Goal: Task Accomplishment & Management: Use online tool/utility

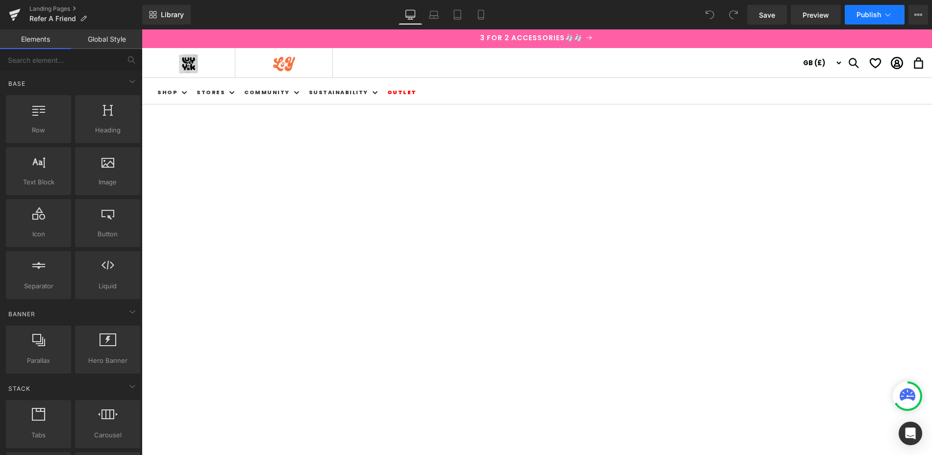
click at [885, 17] on icon at bounding box center [888, 15] width 10 height 10
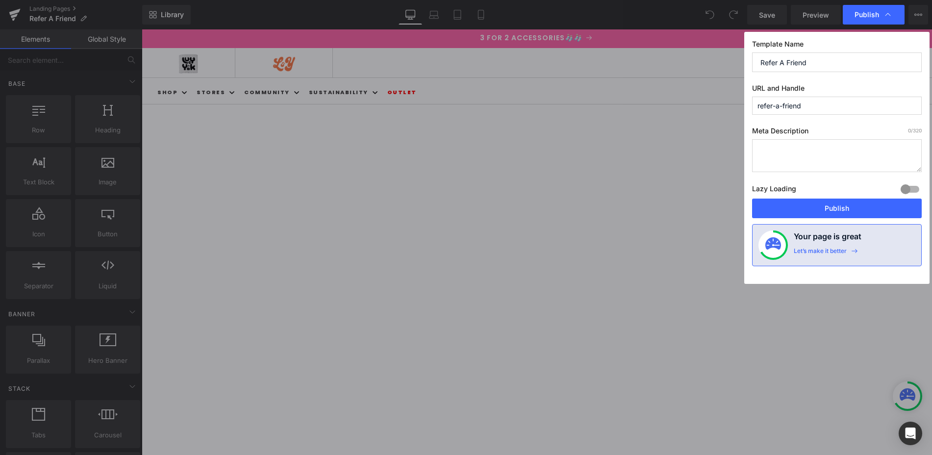
drag, startPoint x: 1004, startPoint y: 329, endPoint x: 861, endPoint y: 297, distance: 146.8
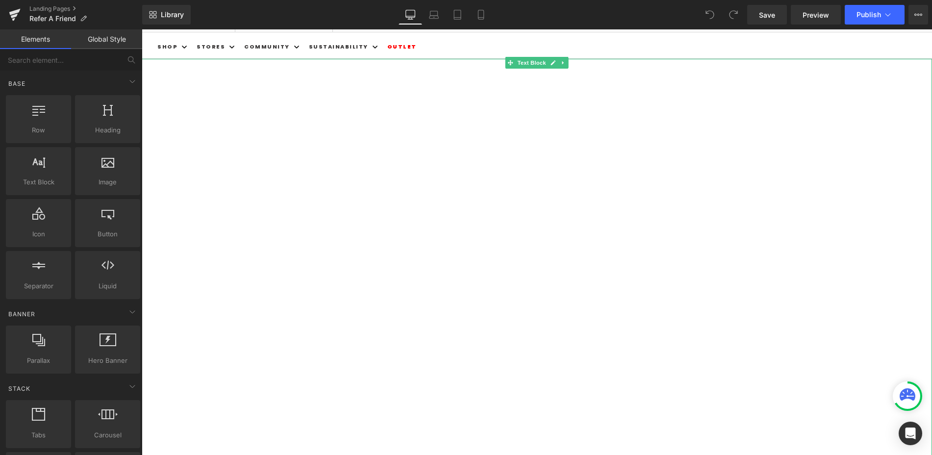
scroll to position [44, 0]
click at [562, 64] on icon at bounding box center [562, 64] width 1 height 3
click at [538, 63] on icon at bounding box center [537, 64] width 5 height 5
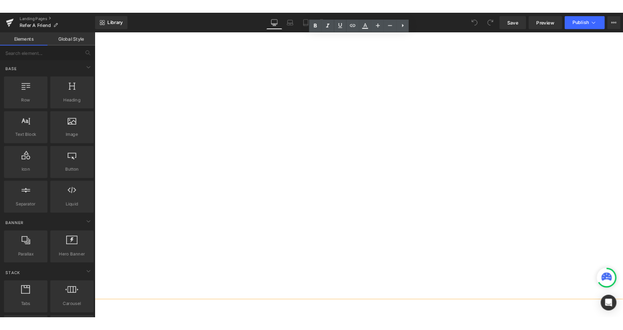
scroll to position [0, 0]
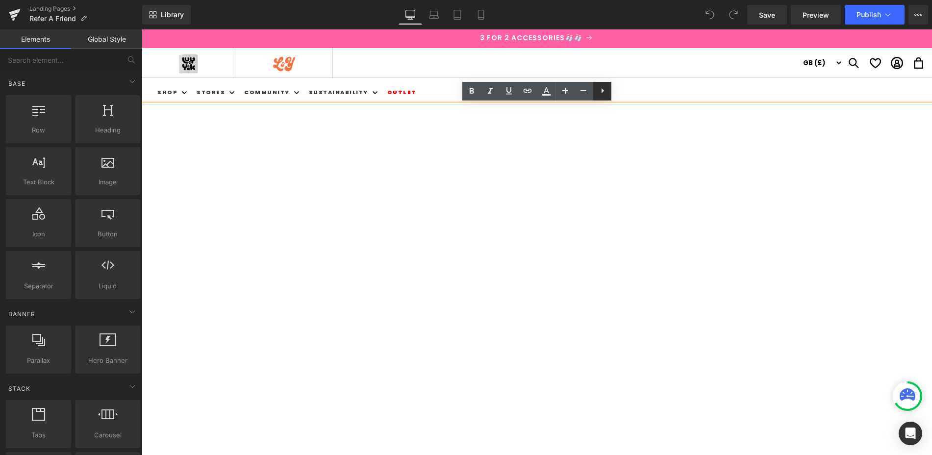
click at [608, 92] on icon at bounding box center [603, 91] width 12 height 12
click at [617, 94] on icon at bounding box center [621, 91] width 12 height 12
click at [398, 60] on div at bounding box center [471, 62] width 659 height 29
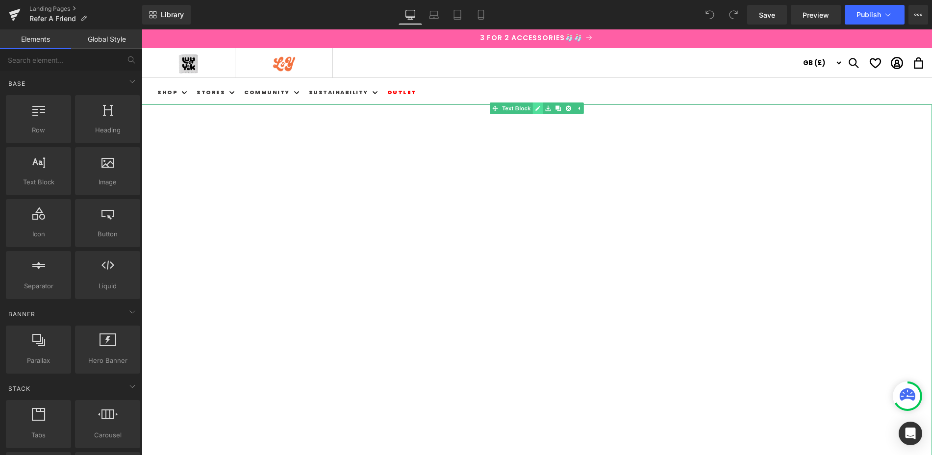
click at [536, 111] on link at bounding box center [538, 108] width 10 height 12
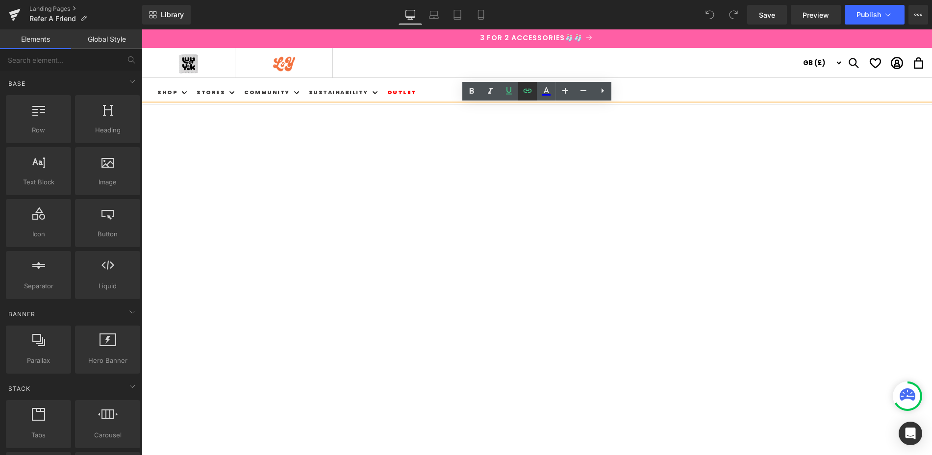
click at [523, 89] on icon at bounding box center [528, 91] width 12 height 12
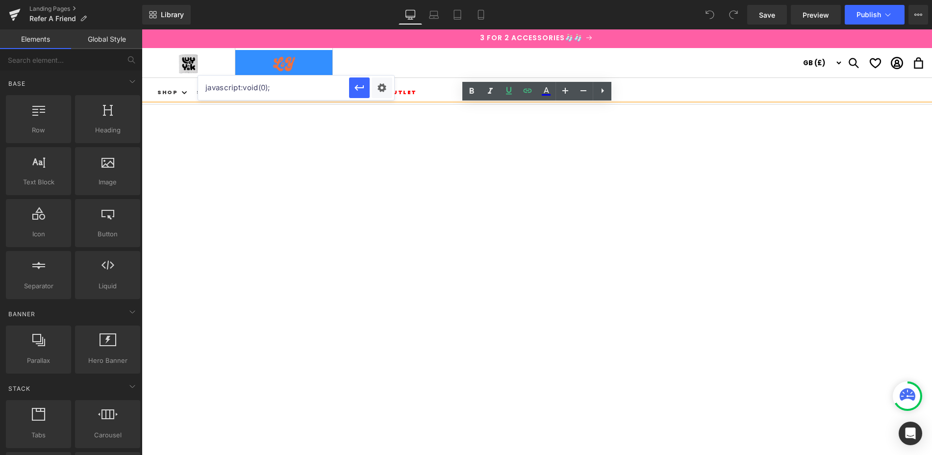
click at [302, 86] on input "javascript:void(0);" at bounding box center [273, 88] width 151 height 25
click at [315, 88] on input "javascript:void(0);" at bounding box center [273, 88] width 151 height 25
click at [386, 0] on div "Text Color Highlight Color #333333 Edit or remove link: Edit - Unlink - Cancel …" at bounding box center [466, 0] width 932 height 0
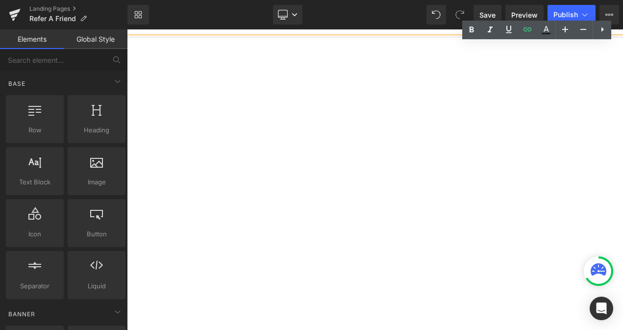
scroll to position [60, 0]
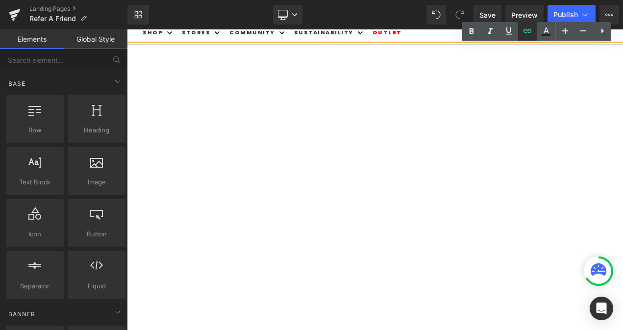
click at [527, 33] on icon at bounding box center [528, 31] width 12 height 12
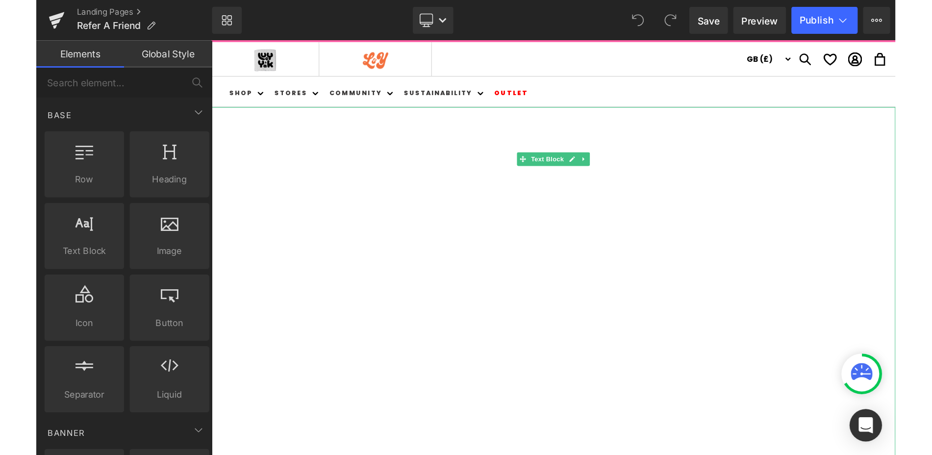
scroll to position [16, 0]
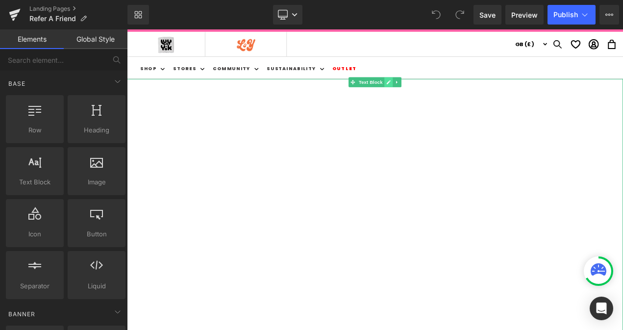
click at [437, 94] on icon at bounding box center [439, 93] width 5 height 6
